Goal: Task Accomplishment & Management: Manage account settings

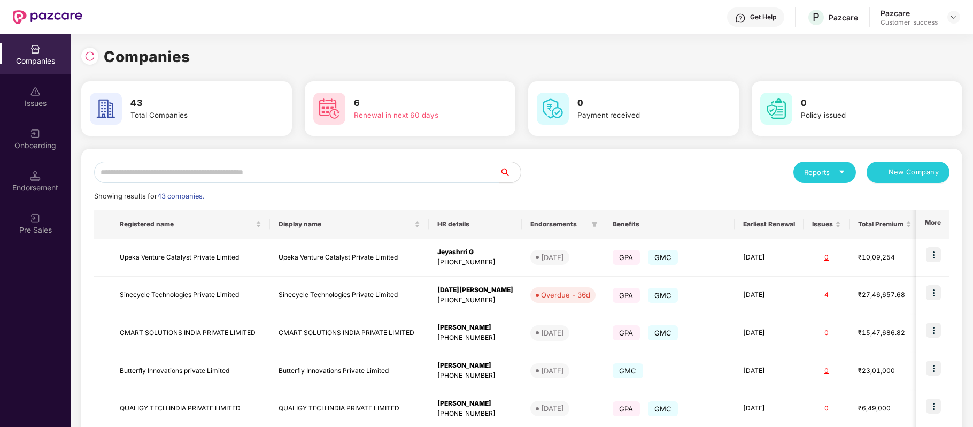
click at [208, 169] on input "text" at bounding box center [296, 172] width 405 height 21
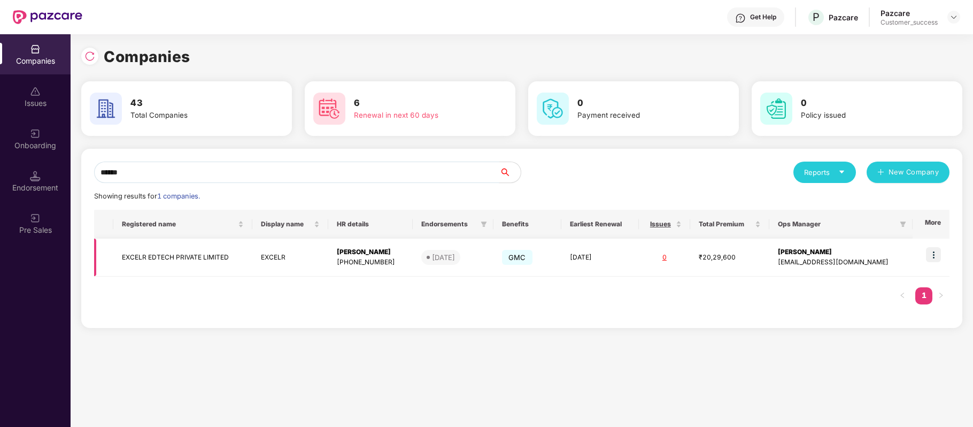
type input "******"
click at [933, 257] on img at bounding box center [933, 254] width 15 height 15
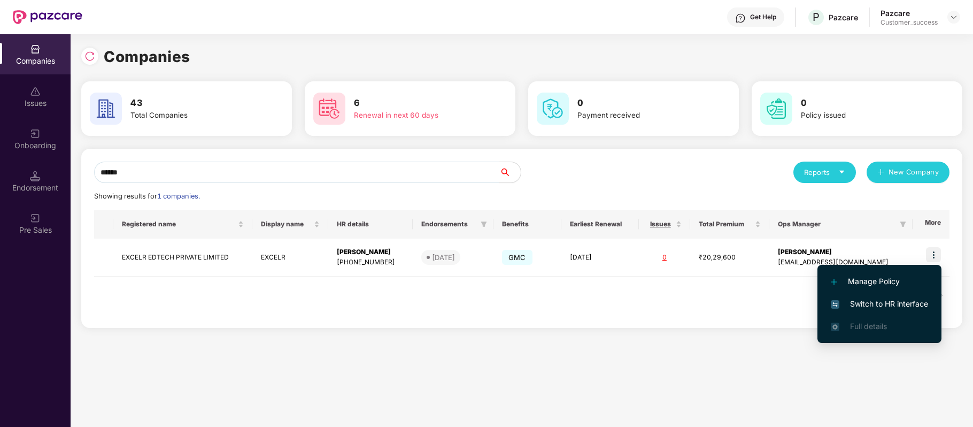
click at [916, 298] on span "Switch to HR interface" at bounding box center [879, 304] width 97 height 12
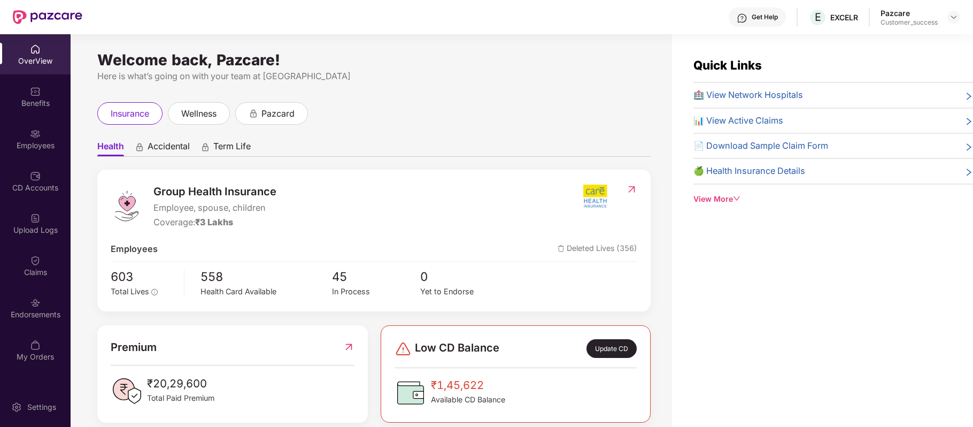
click at [30, 137] on img at bounding box center [35, 133] width 11 height 11
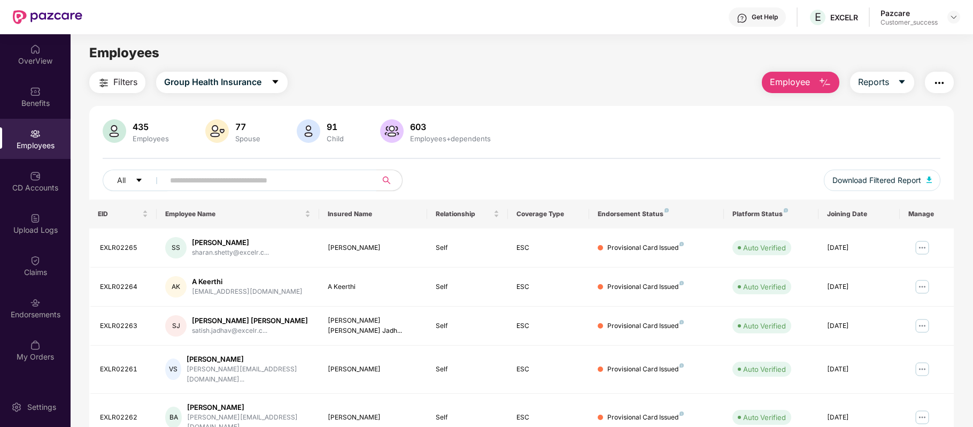
click at [234, 180] on input "text" at bounding box center [266, 180] width 192 height 16
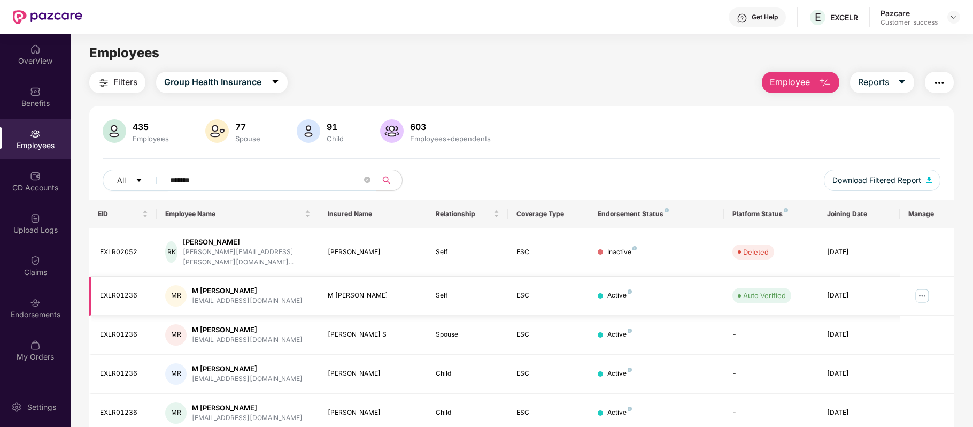
scroll to position [154, 0]
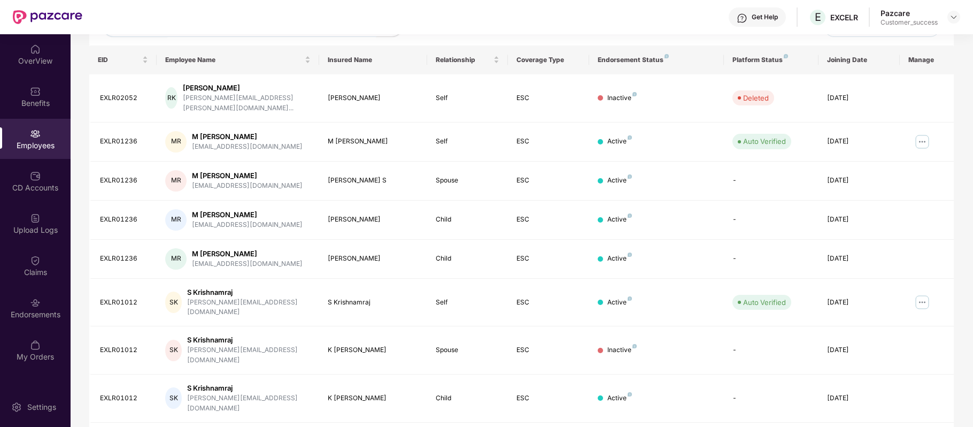
type input "*******"
click at [921, 133] on img at bounding box center [922, 141] width 17 height 17
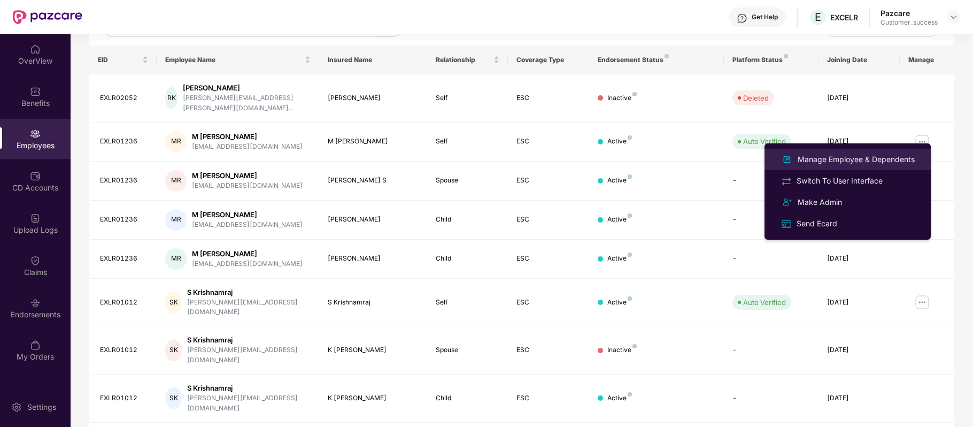
click at [879, 159] on div "Manage Employee & Dependents" at bounding box center [856, 160] width 121 height 12
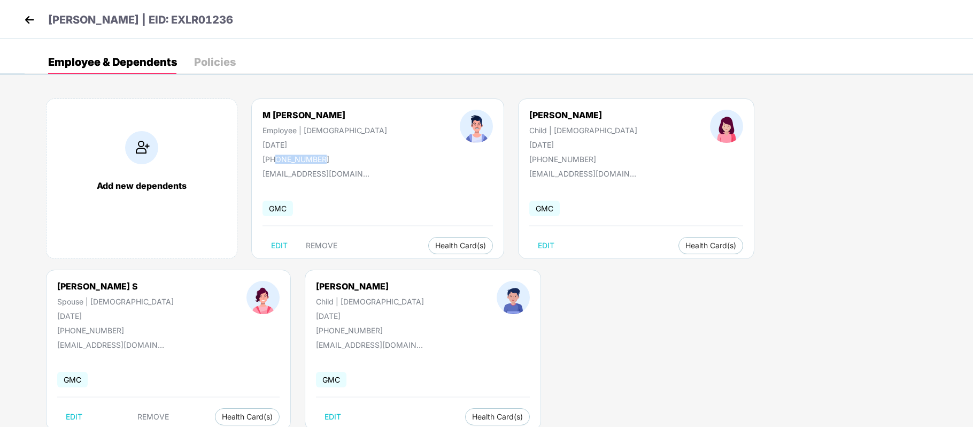
drag, startPoint x: 326, startPoint y: 158, endPoint x: 276, endPoint y: 155, distance: 49.9
click at [276, 155] on div "M [PERSON_NAME] Employee | [DEMOGRAPHIC_DATA] [DATE] [PHONE_NUMBER]" at bounding box center [324, 137] width 197 height 54
copy div "9986855480"
